Goal: Go to known website: Access a specific website the user already knows

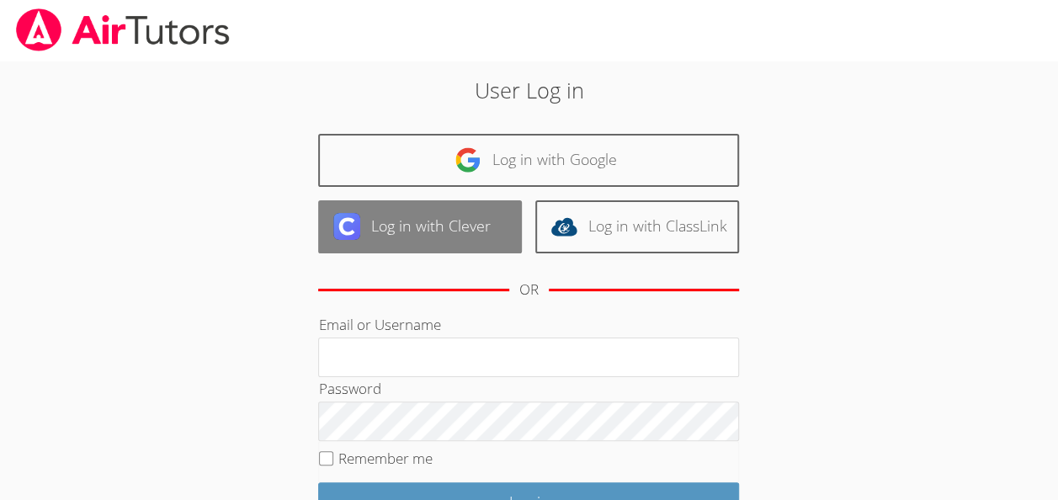
click at [418, 212] on link "Log in with Clever" at bounding box center [420, 226] width 204 height 53
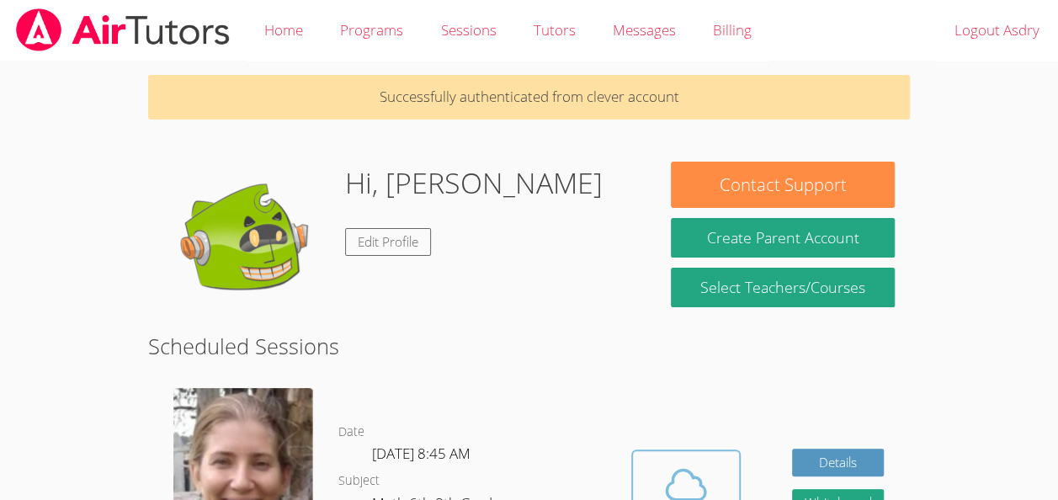
click at [692, 481] on icon at bounding box center [685, 484] width 47 height 47
